Goal: Communication & Community: Answer question/provide support

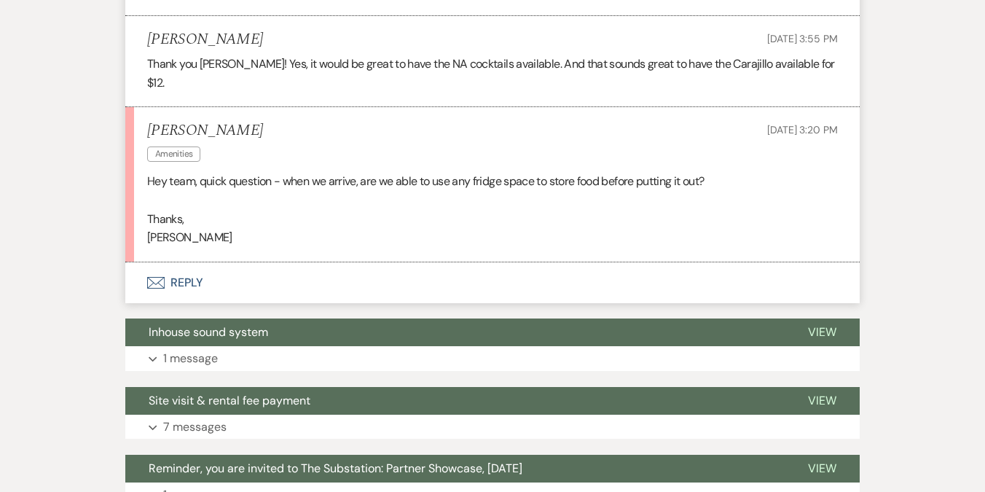
scroll to position [2771, 0]
click at [179, 262] on button "Envelope Reply" at bounding box center [492, 282] width 734 height 41
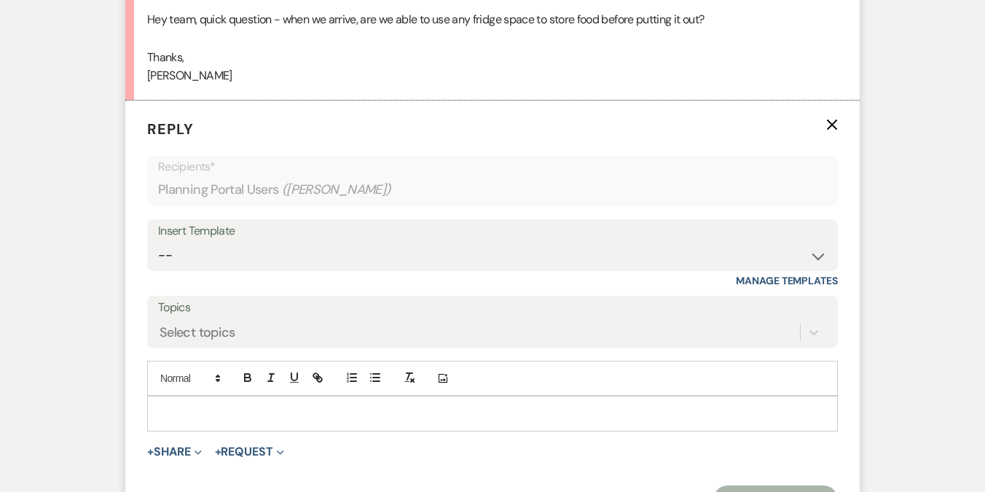
scroll to position [2978, 0]
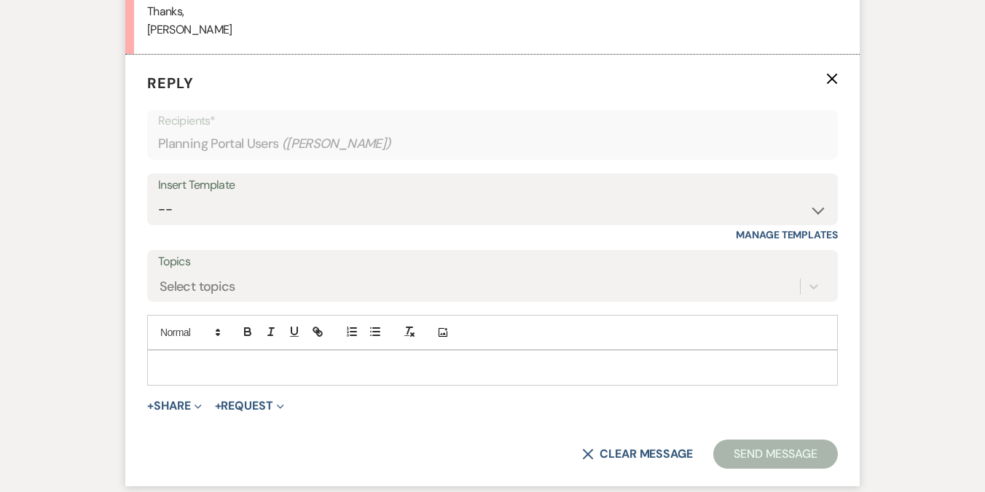
click at [194, 359] on p at bounding box center [492, 367] width 667 height 16
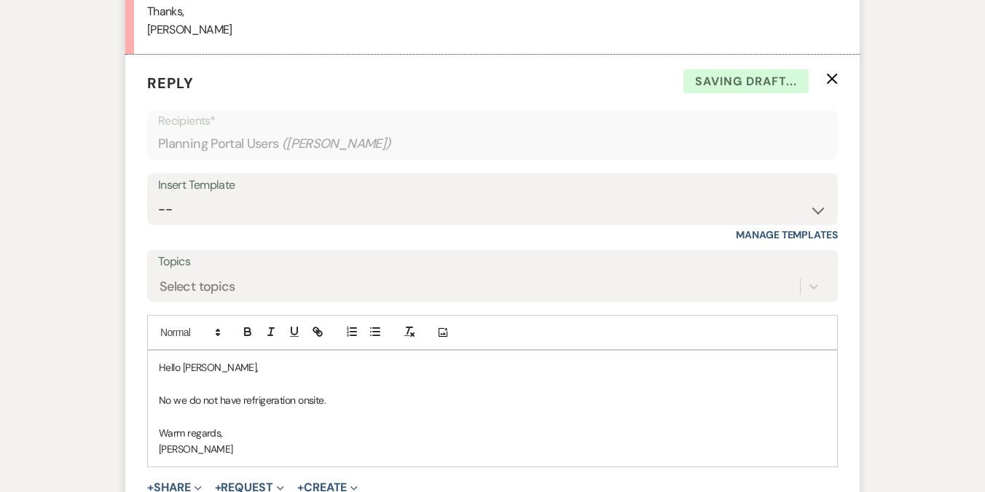
click at [387, 392] on p "No we do not have refrigeration onsite." at bounding box center [492, 400] width 667 height 16
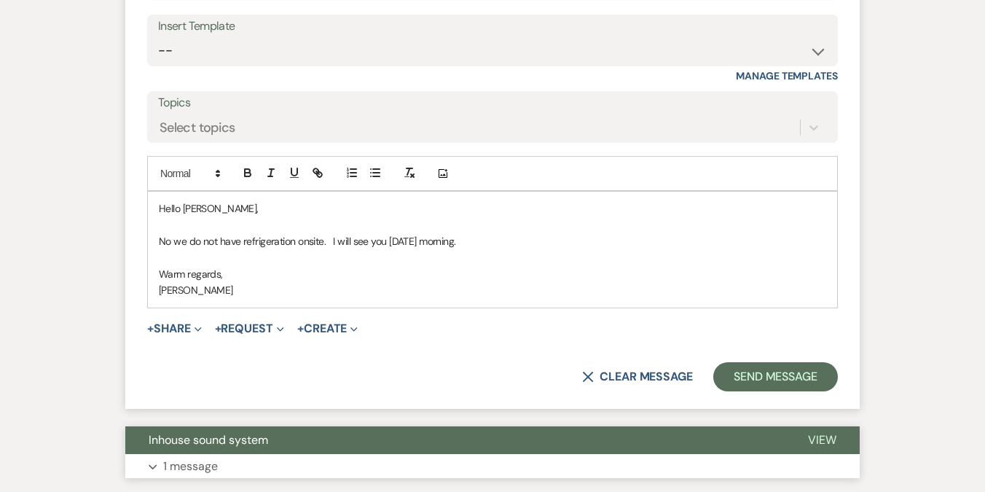
scroll to position [3173, 0]
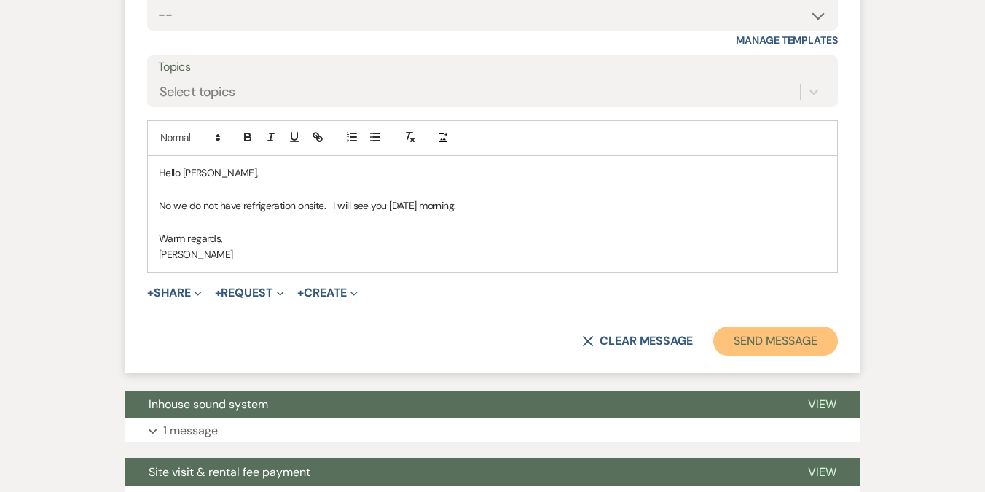
click at [784, 326] on button "Send Message" at bounding box center [775, 340] width 125 height 29
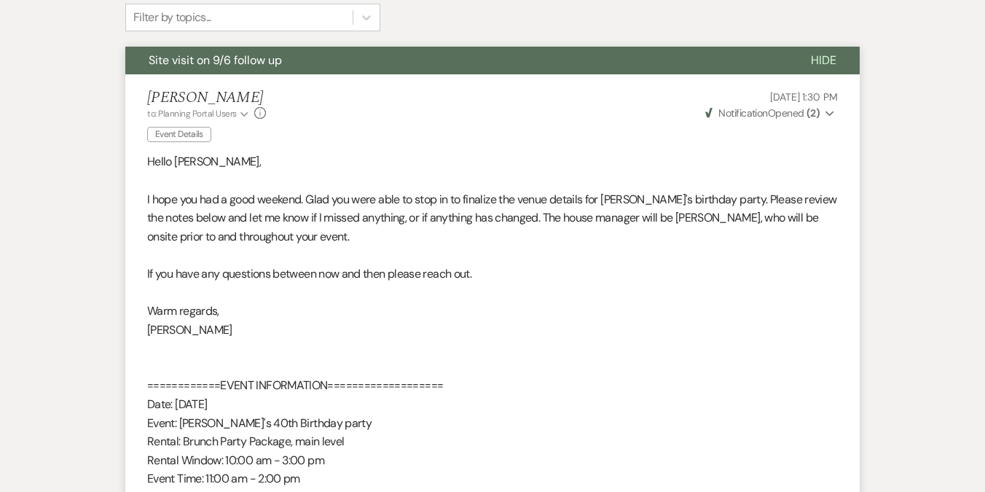
scroll to position [0, 0]
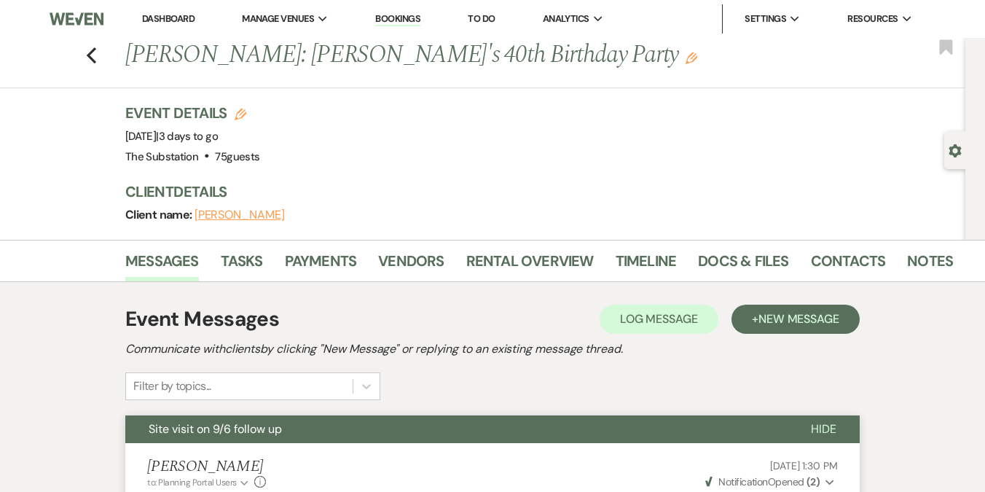
click at [186, 20] on link "Dashboard" at bounding box center [168, 18] width 52 height 12
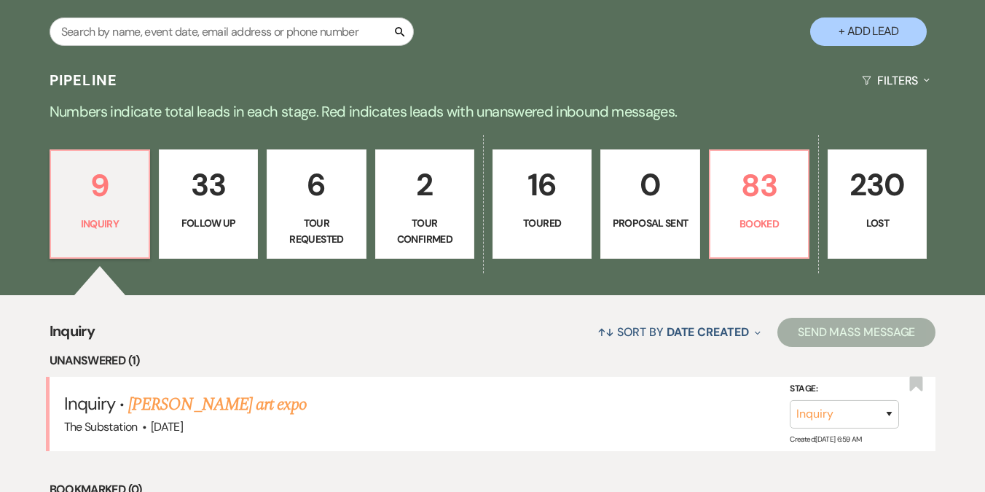
scroll to position [446, 0]
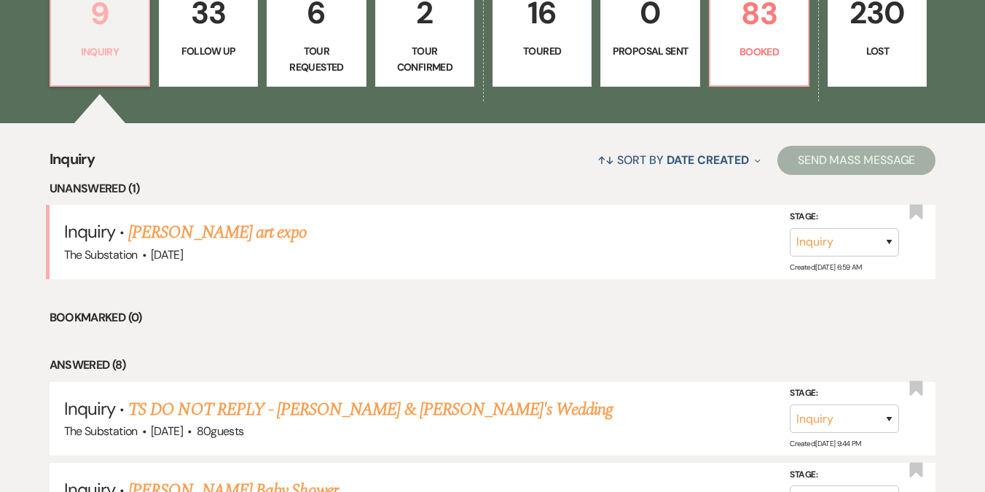
click at [111, 55] on p "Inquiry" at bounding box center [100, 52] width 80 height 16
click at [715, 59] on link "83 Booked" at bounding box center [759, 31] width 101 height 109
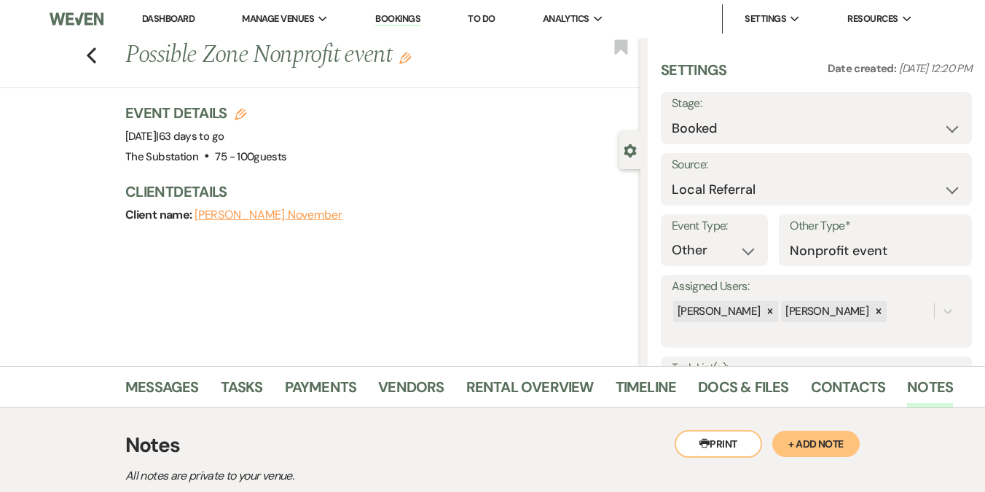
select select "20"
select select "13"
click at [169, 18] on link "Dashboard" at bounding box center [168, 18] width 52 height 12
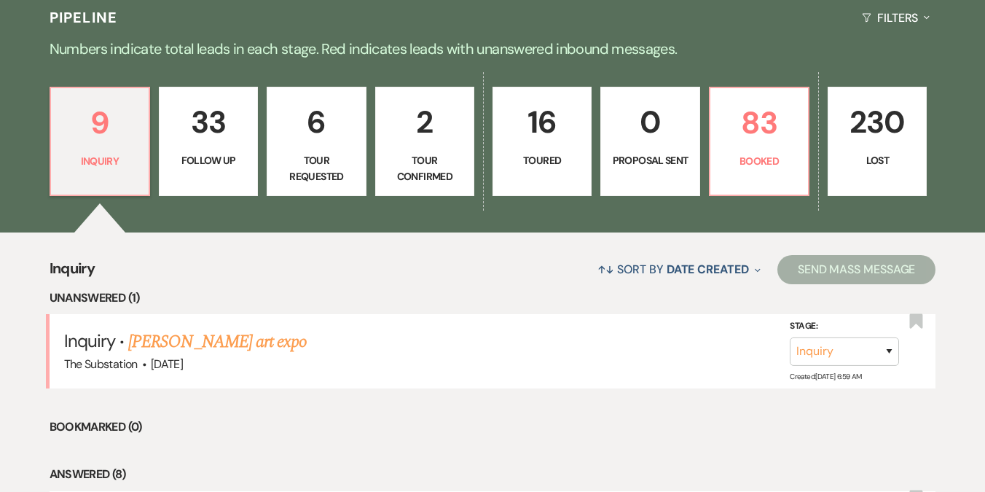
scroll to position [336, 0]
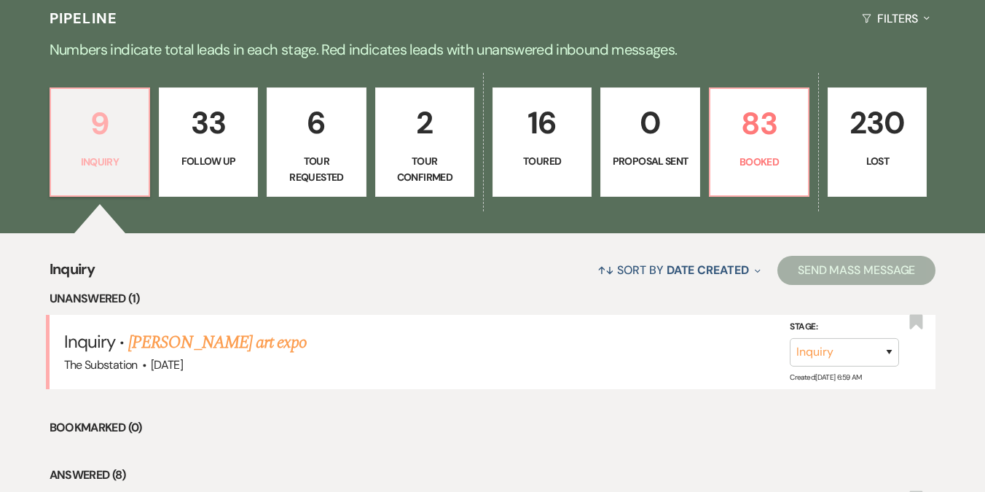
click at [111, 166] on p "Inquiry" at bounding box center [100, 162] width 80 height 16
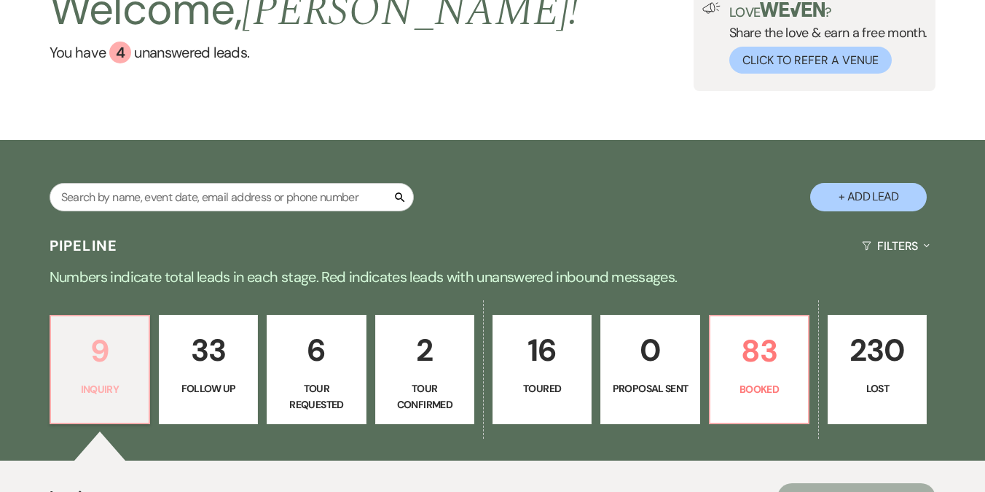
scroll to position [71, 0]
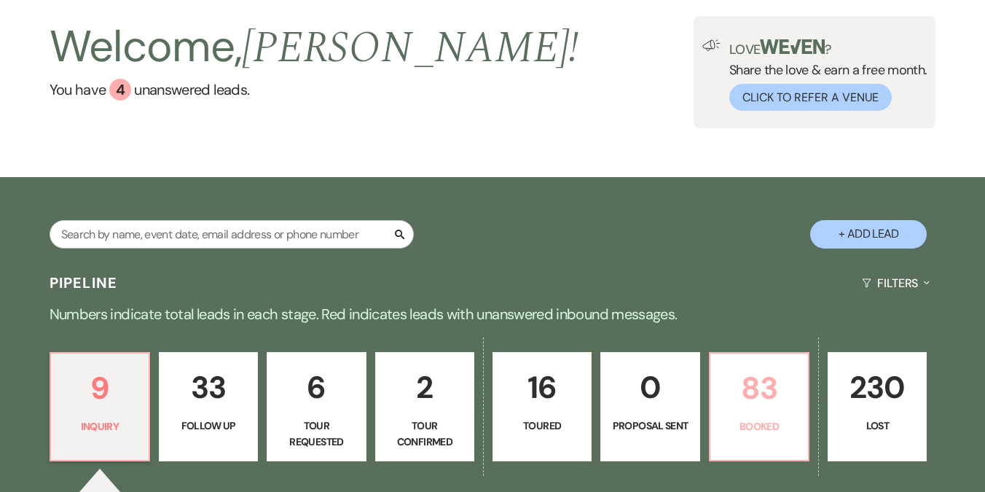
click at [724, 396] on p "83" at bounding box center [759, 387] width 80 height 49
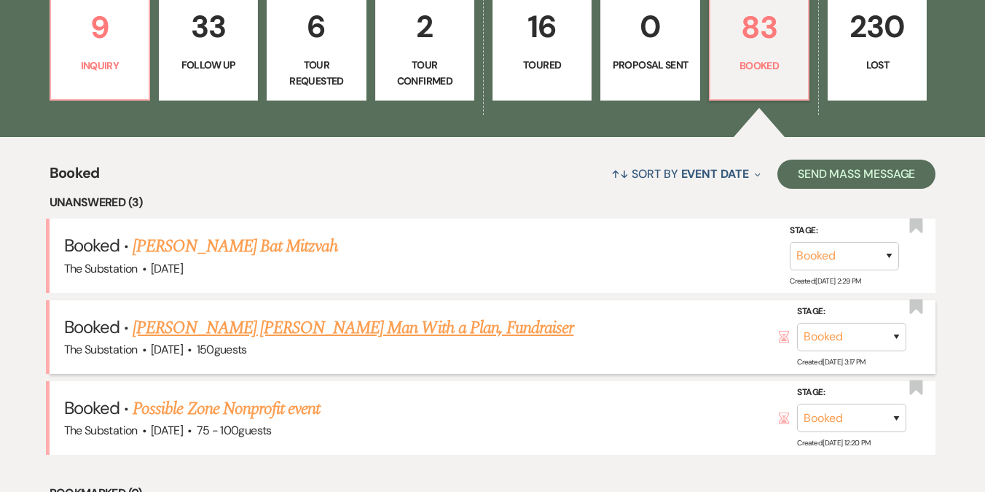
scroll to position [430, 0]
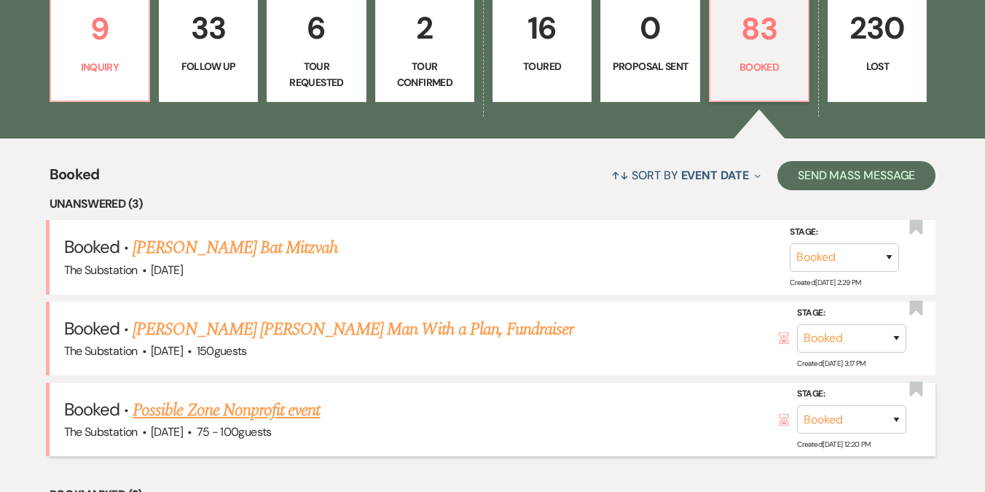
click at [218, 410] on link "Possible Zone Nonprofit event" at bounding box center [226, 410] width 187 height 26
select select "20"
select select "13"
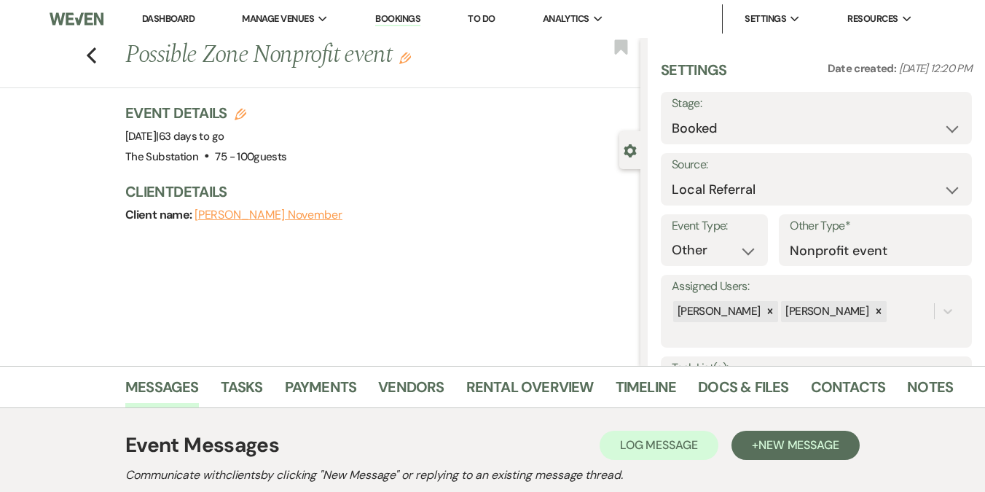
click at [406, 63] on icon "Edit" at bounding box center [405, 58] width 12 height 12
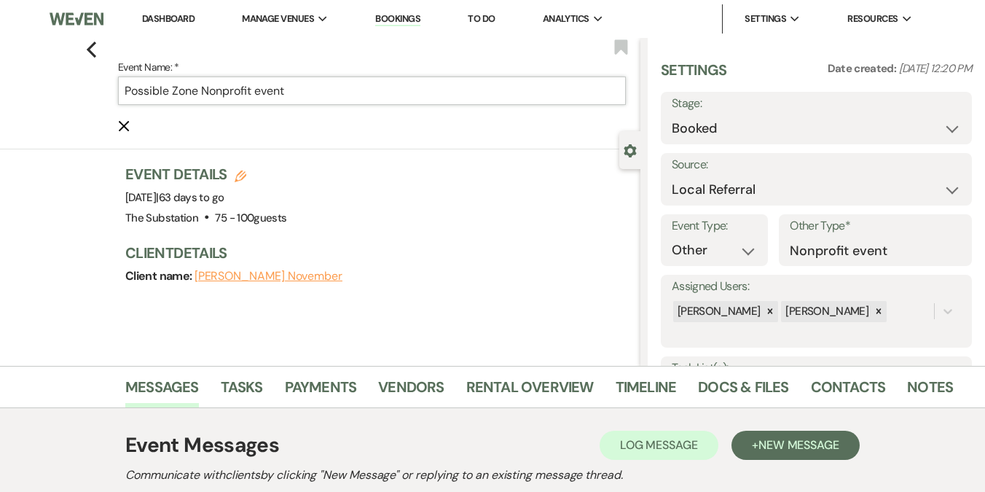
click at [125, 84] on input "Possible Zone Nonprofit event" at bounding box center [372, 90] width 508 height 28
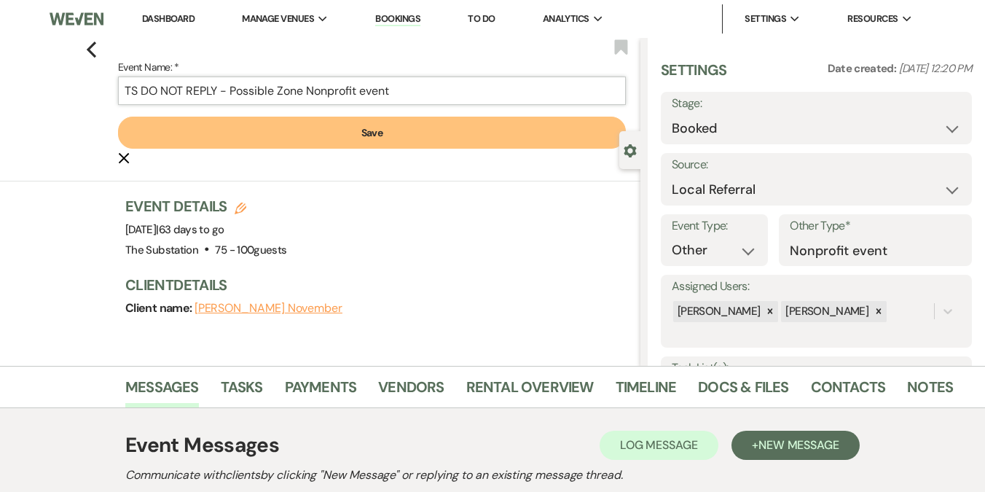
type input "TS DO NOT REPLY - Possible Zone Nonprofit event"
click at [313, 124] on button "Save" at bounding box center [372, 133] width 508 height 32
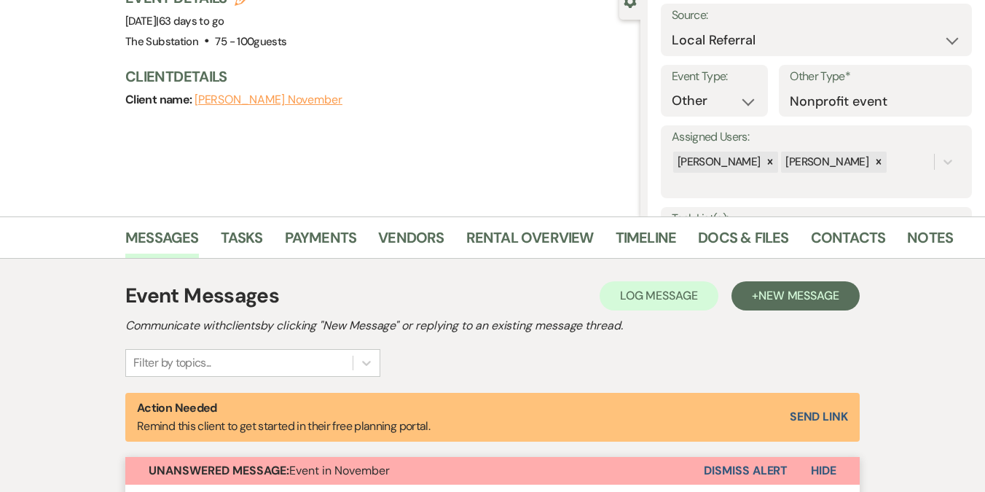
scroll to position [204, 0]
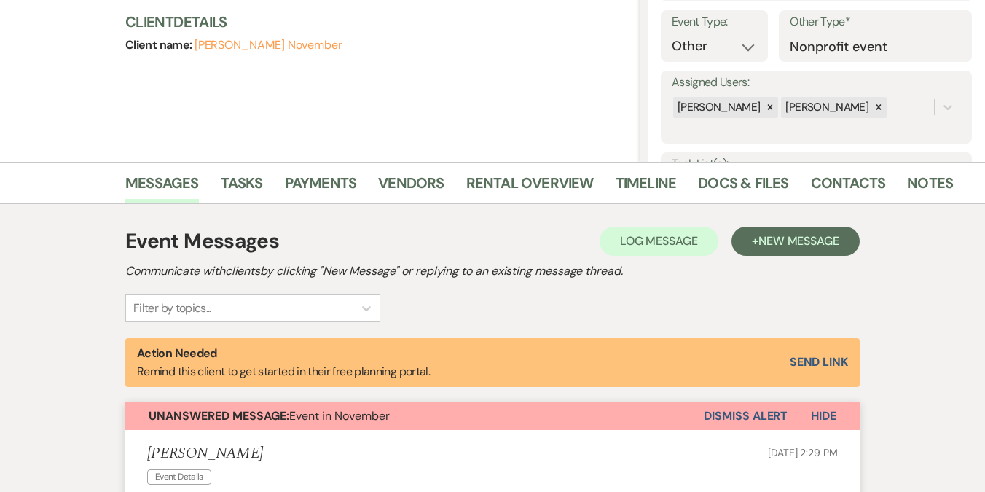
click at [755, 419] on button "Dismiss Alert" at bounding box center [746, 416] width 84 height 28
